Goal: Task Accomplishment & Management: Manage account settings

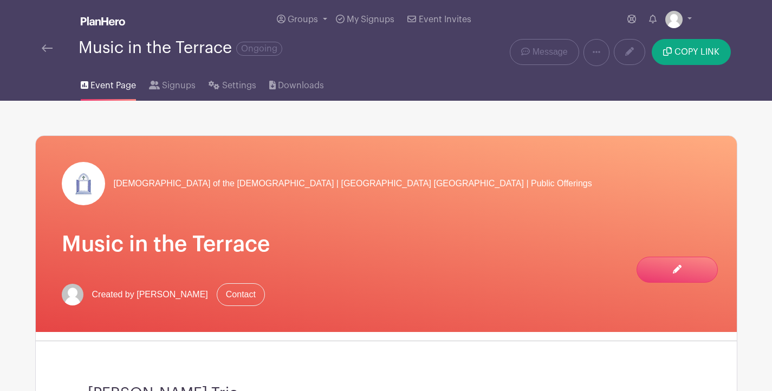
click at [44, 52] on img at bounding box center [47, 48] width 11 height 8
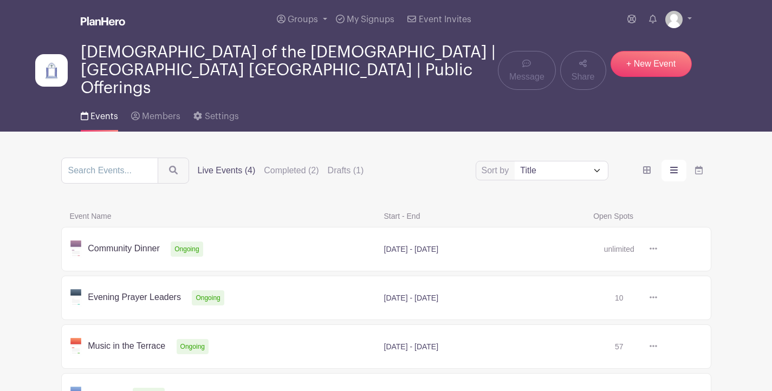
click at [651, 244] on icon at bounding box center [654, 248] width 8 height 9
click at [657, 249] on link at bounding box center [657, 249] width 0 height 0
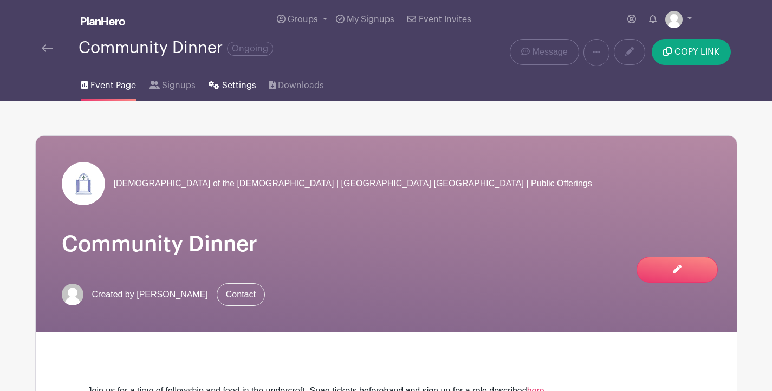
click at [236, 87] on span "Settings" at bounding box center [239, 85] width 34 height 13
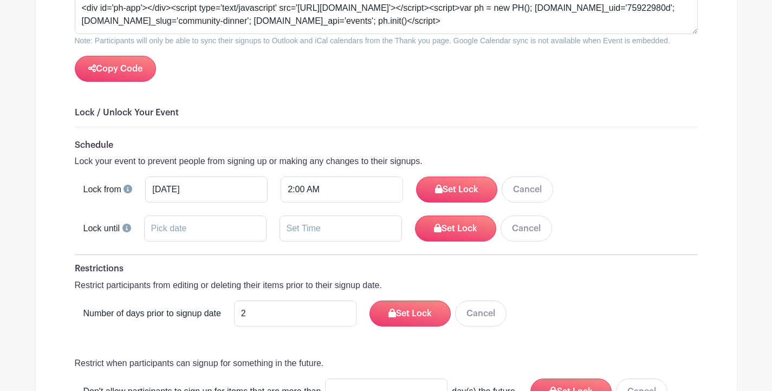
scroll to position [1336, 0]
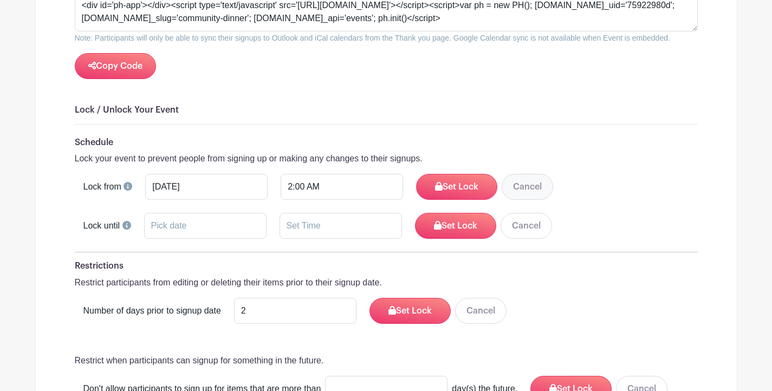
click at [505, 182] on button "Cancel" at bounding box center [527, 187] width 51 height 26
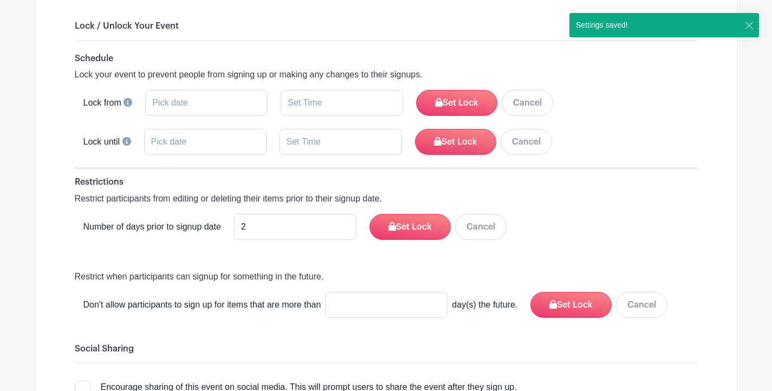
scroll to position [1421, 0]
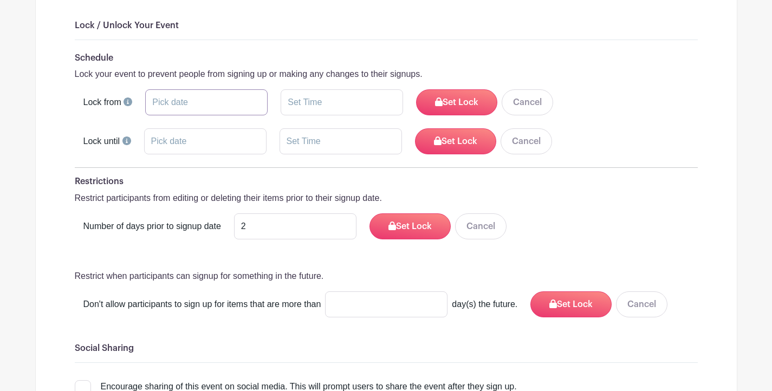
click at [185, 96] on input "text" at bounding box center [206, 102] width 122 height 26
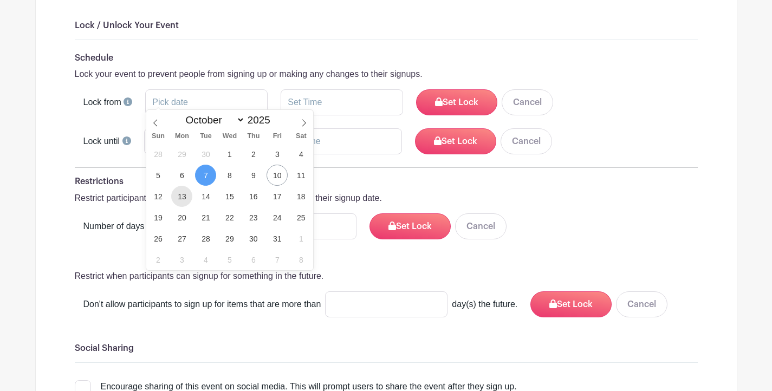
click at [185, 195] on span "13" at bounding box center [181, 196] width 21 height 21
type input "[DATE]"
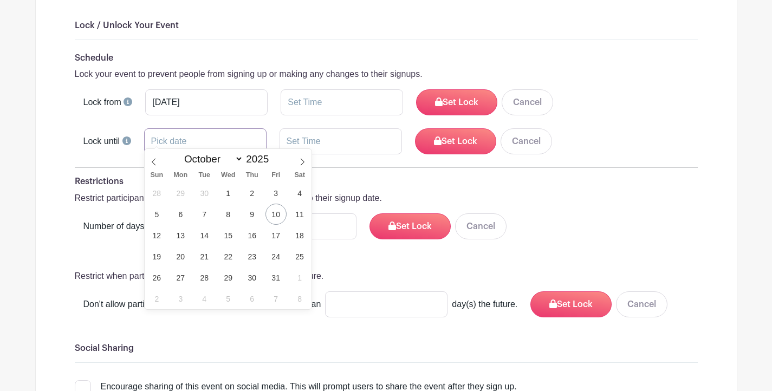
click at [200, 135] on input "text" at bounding box center [205, 141] width 122 height 26
click at [250, 235] on span "16" at bounding box center [252, 235] width 21 height 21
type input "[DATE]"
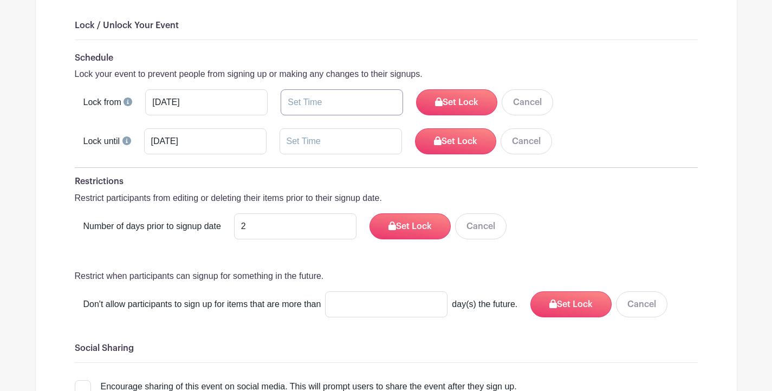
click at [330, 103] on input "text" at bounding box center [342, 102] width 122 height 26
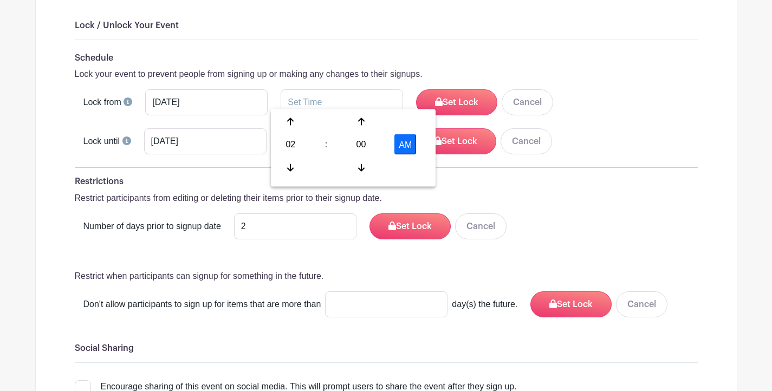
click at [407, 138] on button "AM" at bounding box center [406, 144] width 22 height 21
click at [290, 122] on icon at bounding box center [290, 122] width 7 height 8
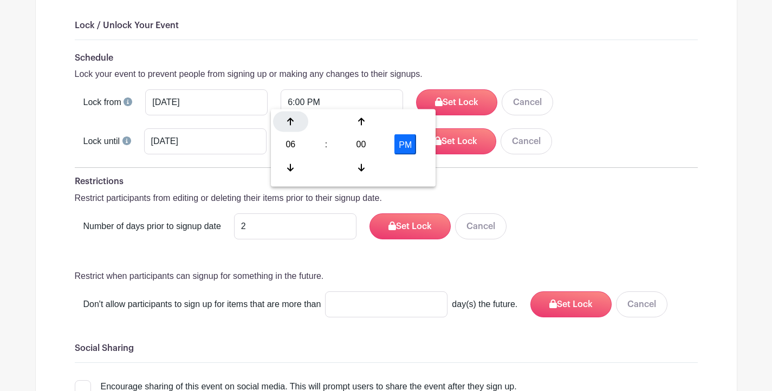
click at [290, 122] on icon at bounding box center [290, 122] width 7 height 8
type input "10:00 PM"
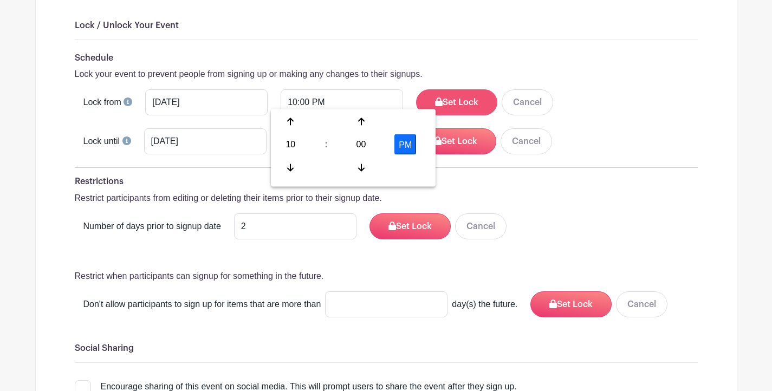
click at [437, 92] on button "Set Lock" at bounding box center [456, 102] width 81 height 26
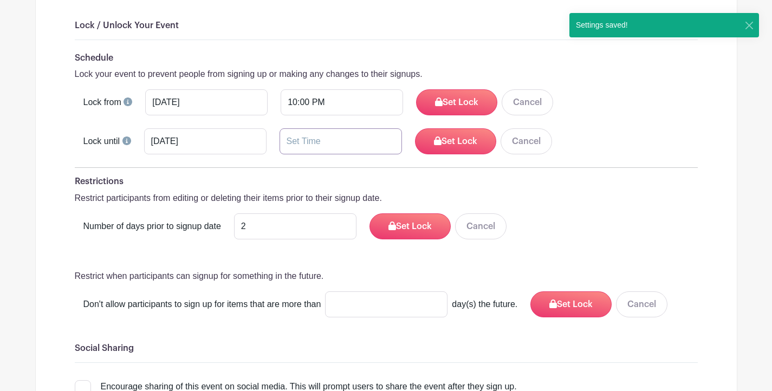
click at [333, 138] on input "text" at bounding box center [341, 141] width 122 height 26
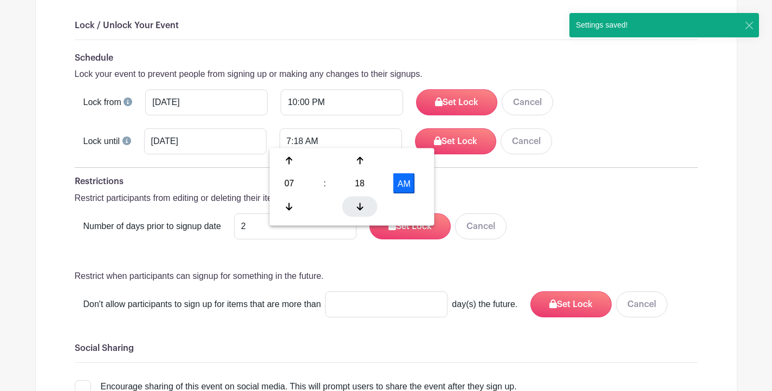
click at [363, 203] on icon at bounding box center [360, 206] width 7 height 9
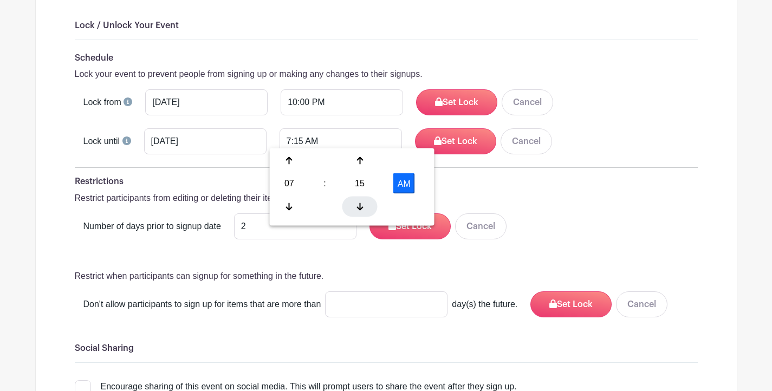
click at [363, 203] on icon at bounding box center [360, 206] width 7 height 9
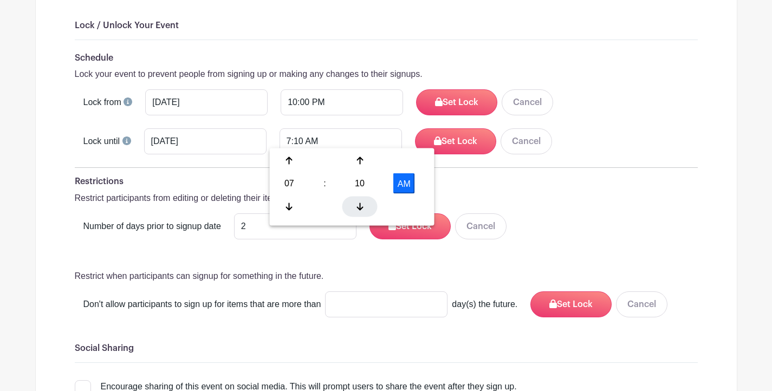
click at [363, 203] on icon at bounding box center [360, 206] width 7 height 9
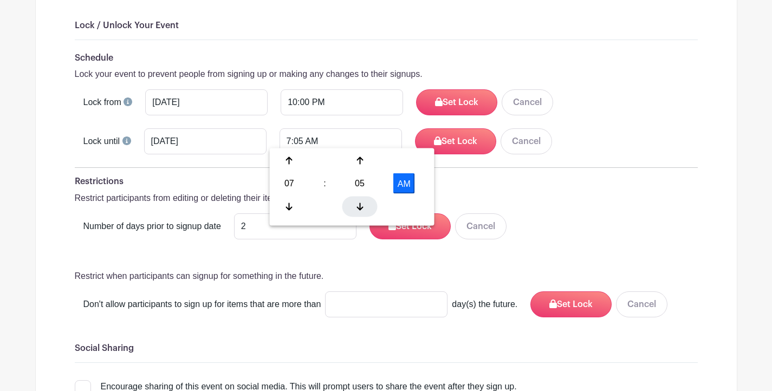
click at [363, 203] on icon at bounding box center [360, 206] width 7 height 9
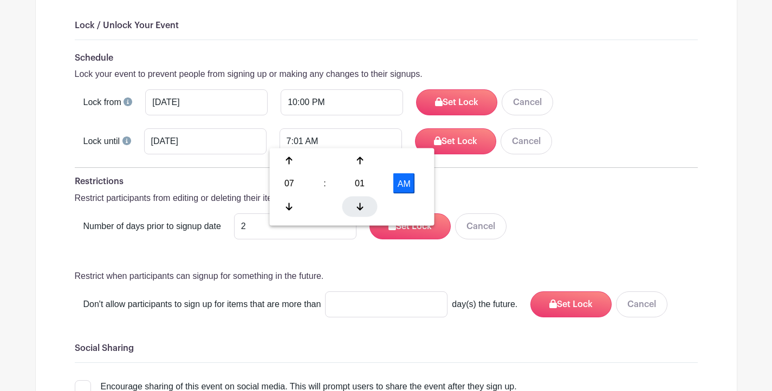
type input "7:00 AM"
click at [421, 134] on button "Set Lock" at bounding box center [455, 141] width 81 height 26
